Goal: Information Seeking & Learning: Learn about a topic

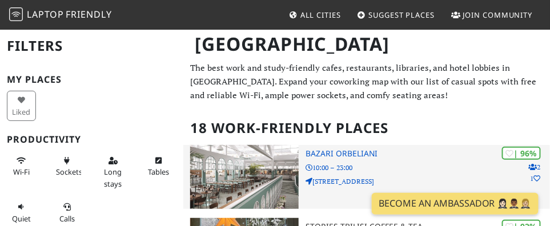
click at [278, 159] on img at bounding box center [244, 177] width 109 height 64
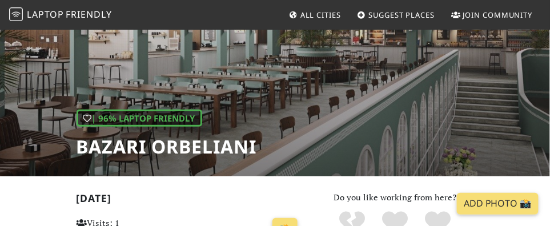
scroll to position [90, 0]
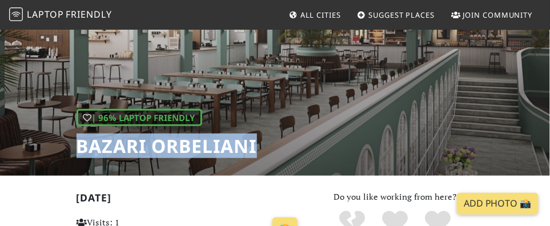
drag, startPoint x: 266, startPoint y: 141, endPoint x: 81, endPoint y: 148, distance: 184.7
click at [81, 148] on div "| 96% Laptop Friendly Bazari Orbeliani" at bounding box center [275, 57] width 550 height 238
copy h1 "Bazari Orbeliani"
